Goal: Information Seeking & Learning: Learn about a topic

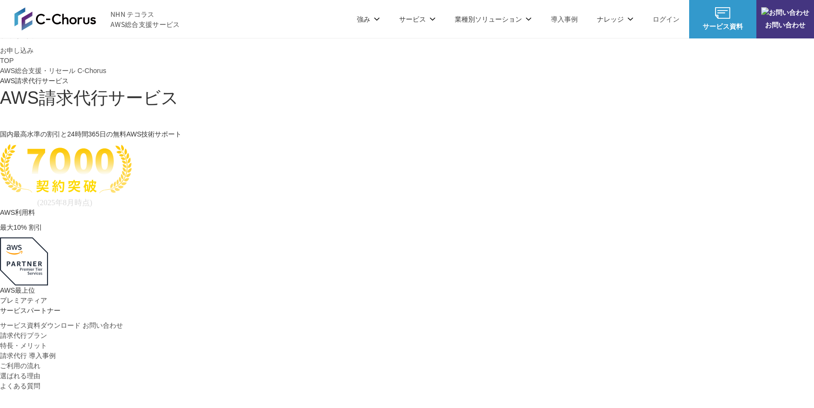
click at [47, 10] on link "請求代行プラン" at bounding box center [23, 5] width 47 height 10
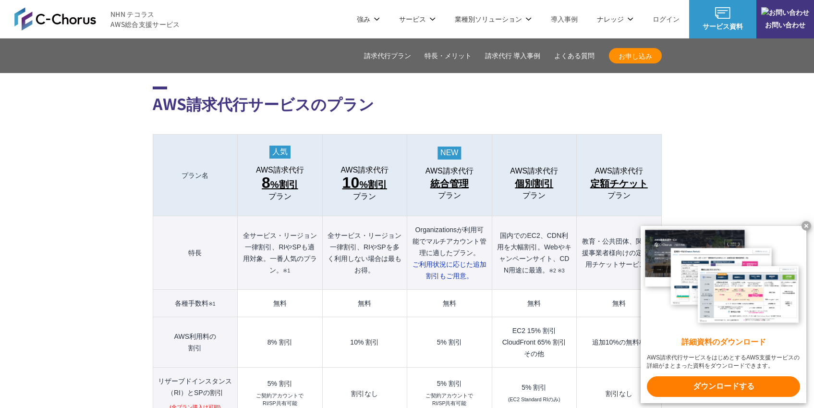
scroll to position [952, 0]
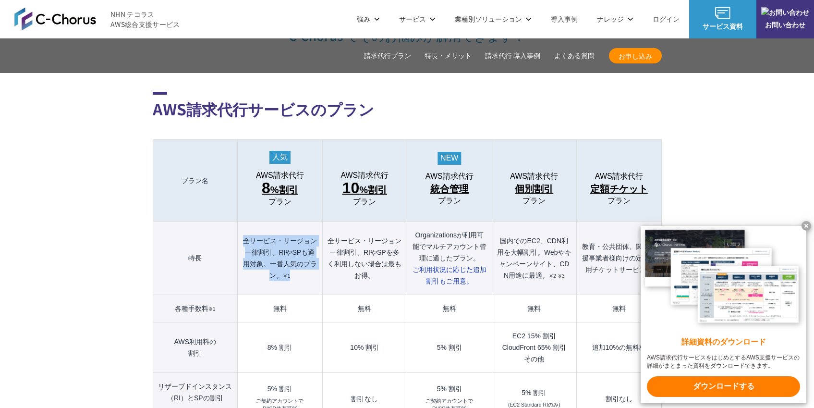
drag, startPoint x: 242, startPoint y: 218, endPoint x: 281, endPoint y: 267, distance: 62.3
click at [281, 267] on th "全サービス・リージョン一律割引、RIやSPも適用対象。一番人気のプラン。 ※1" at bounding box center [280, 257] width 85 height 73
click at [238, 241] on th "全サービス・リージョン一律割引、RIやSPも適用対象。一番人気のプラン。 ※1" at bounding box center [280, 257] width 85 height 73
drag, startPoint x: 244, startPoint y: 220, endPoint x: 270, endPoint y: 266, distance: 52.7
click at [270, 266] on th "全サービス・リージョン一律割引、RIやSPも適用対象。一番人気のプラン。 ※1" at bounding box center [280, 257] width 85 height 73
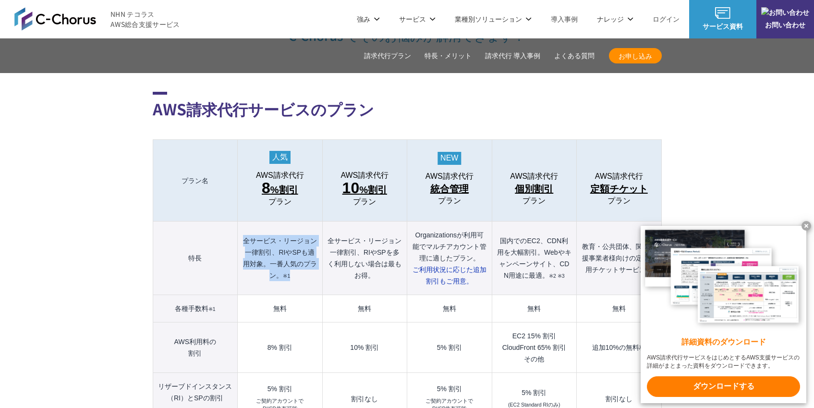
click at [304, 255] on th "全サービス・リージョン一律割引、RIやSPも適用対象。一番人気のプラン。 ※1" at bounding box center [280, 257] width 85 height 73
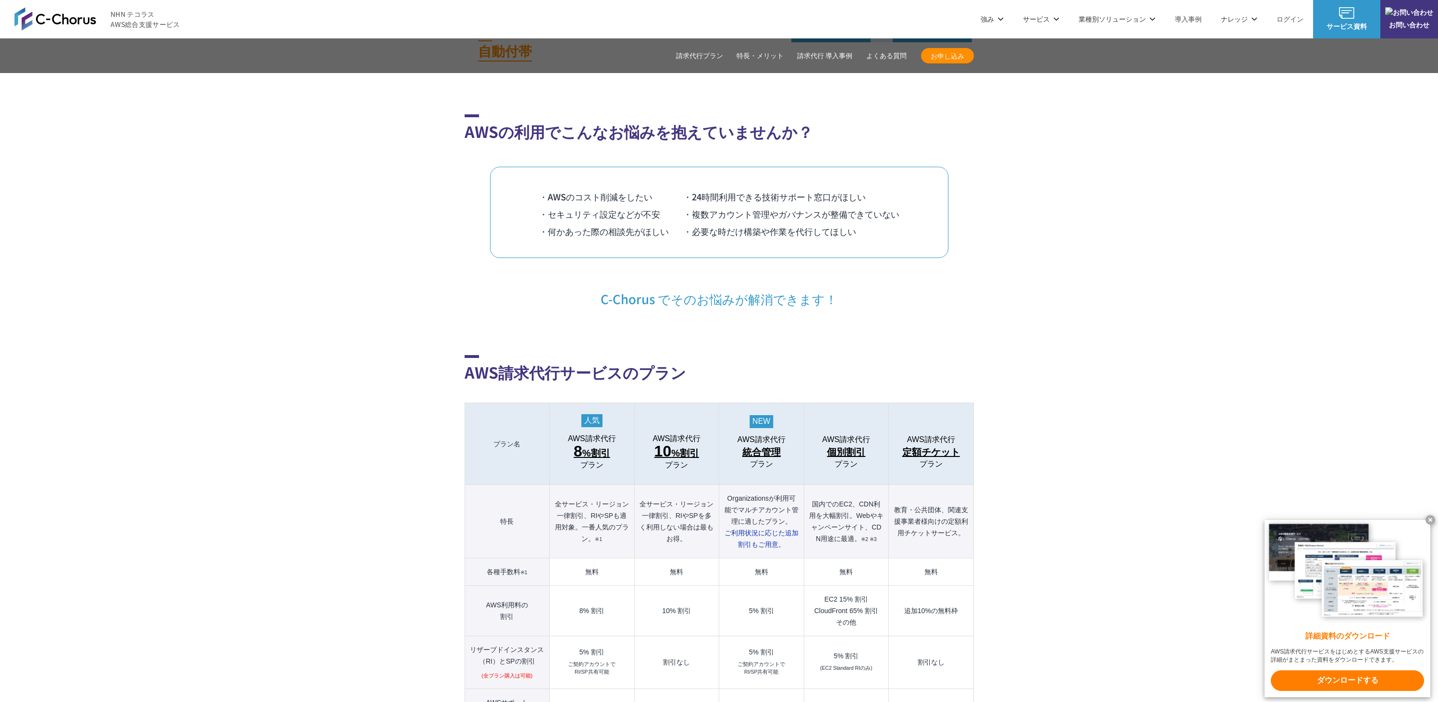
scroll to position [554, 0]
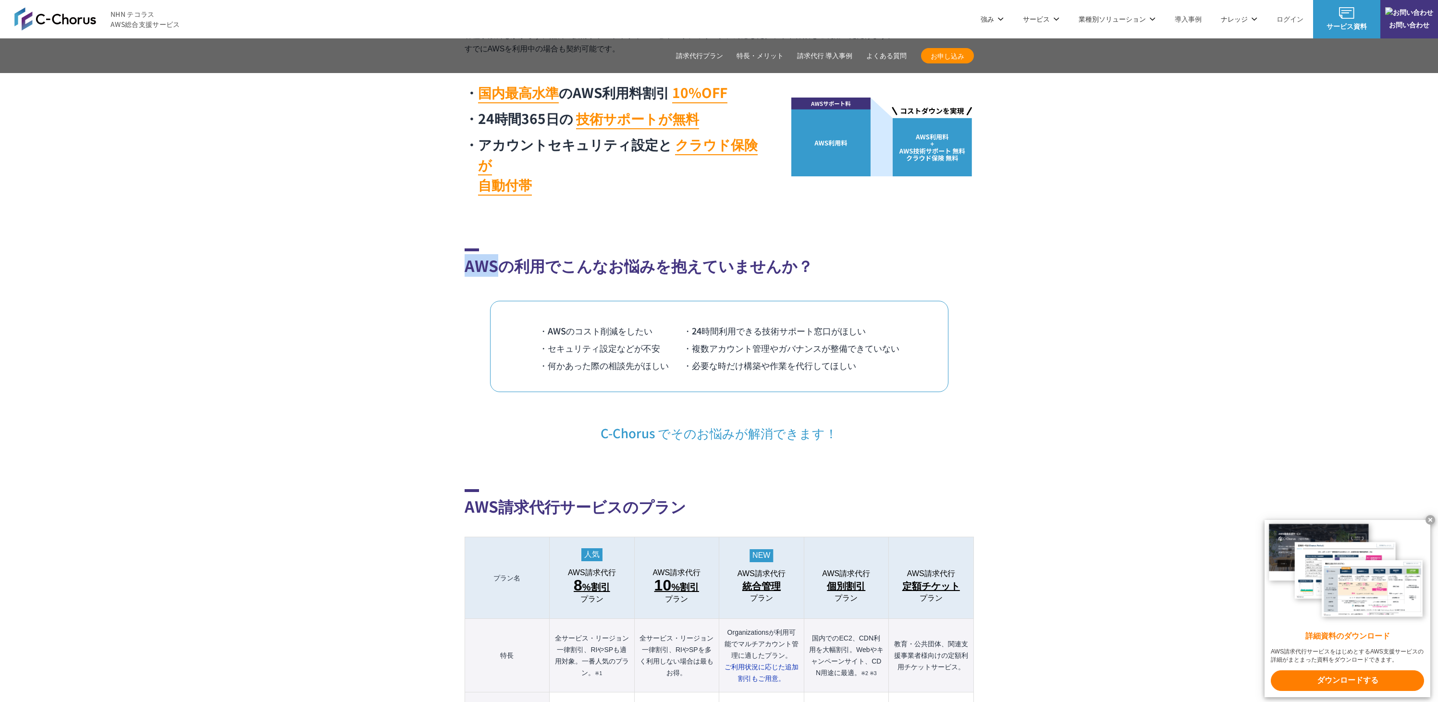
drag, startPoint x: 462, startPoint y: 249, endPoint x: 496, endPoint y: 253, distance: 33.8
click at [496, 253] on section "AWSの利用でこんなお悩みを抱えていませんか？ ・AWSのコスト削減をしたい ・24時間利用できる技術サポート窓口がほしい ・セキュリティ設定などが不安 ・複…" at bounding box center [719, 344] width 1438 height 193
click at [576, 407] on h2 "AWS請求代行サービスのプラン" at bounding box center [719, 503] width 509 height 28
drag, startPoint x: 621, startPoint y: 491, endPoint x: 464, endPoint y: 483, distance: 157.3
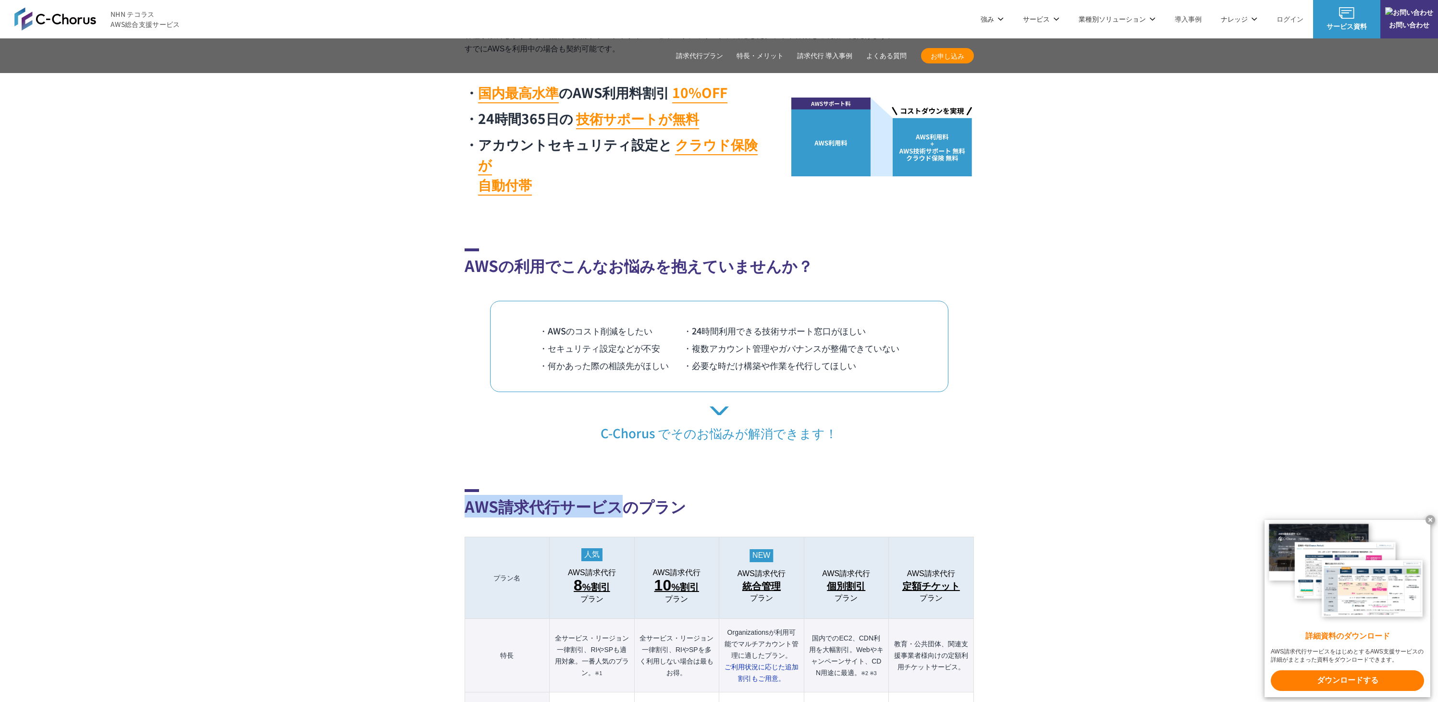
copy h2 "AWS請求代行サービス"
